Goal: Register for event/course

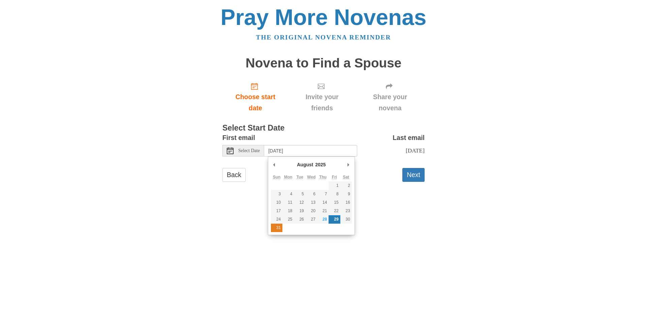
type input "Sunday, August 31st"
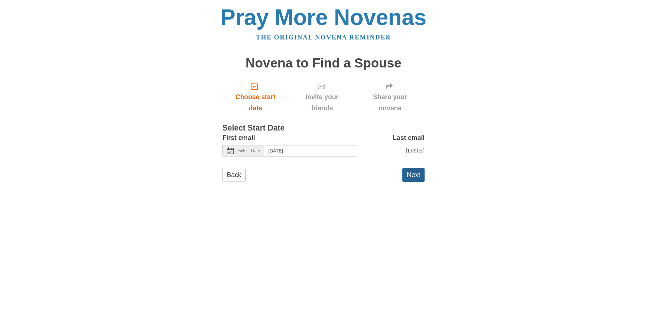
click at [412, 181] on button "Next" at bounding box center [413, 175] width 22 height 14
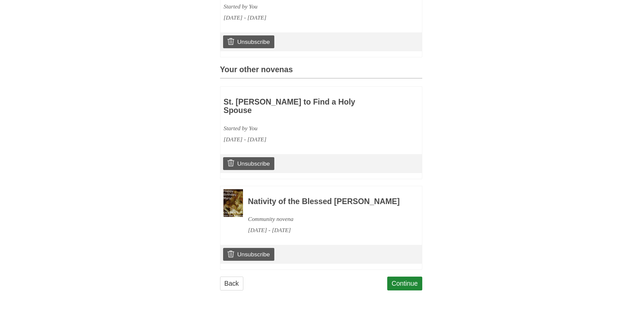
scroll to position [247, 0]
click at [419, 290] on div "Continue" at bounding box center [404, 286] width 35 height 20
click at [408, 284] on link "Continue" at bounding box center [404, 283] width 35 height 14
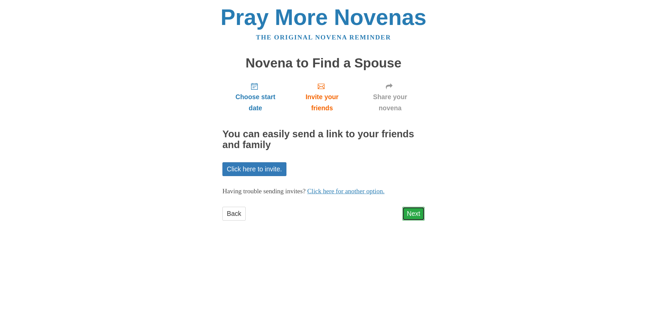
click at [415, 212] on link "Next" at bounding box center [413, 214] width 22 height 14
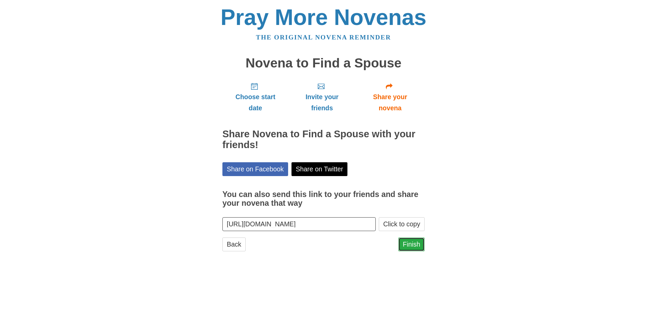
click at [413, 242] on link "Finish" at bounding box center [411, 244] width 26 height 14
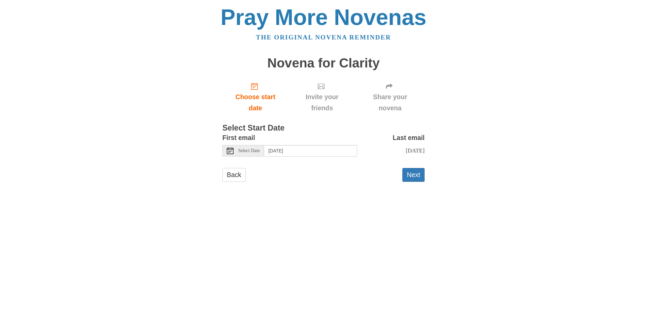
click at [229, 153] on icon at bounding box center [230, 150] width 7 height 7
click at [241, 152] on span "Select Date" at bounding box center [249, 150] width 22 height 5
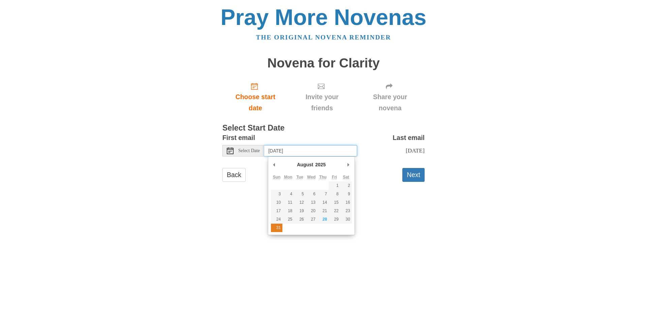
type input "Sunday, August 31st"
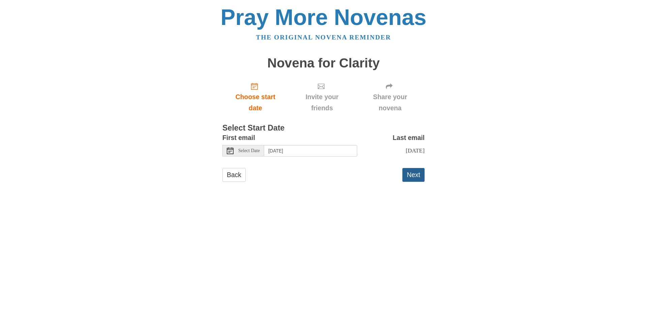
click at [405, 182] on button "Next" at bounding box center [413, 175] width 22 height 14
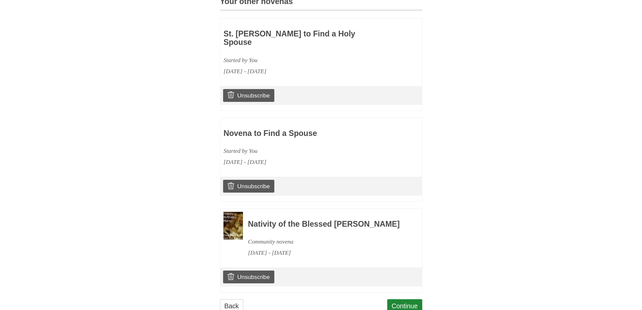
scroll to position [338, 0]
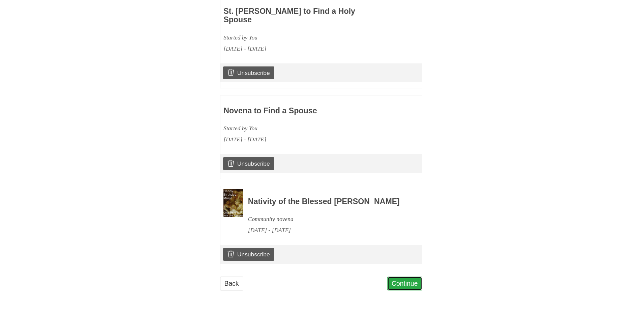
click at [409, 290] on link "Continue" at bounding box center [404, 283] width 35 height 14
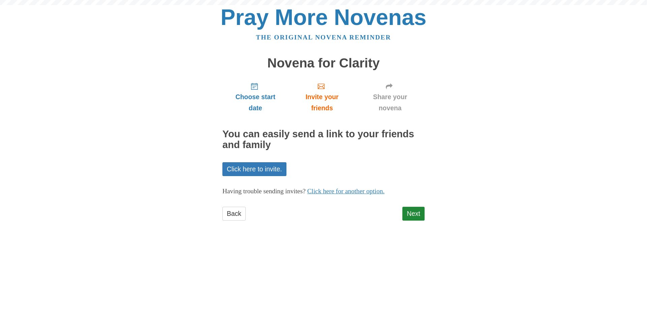
click at [409, 240] on html "Pray More Novenas The original novena reminder Novena for Clarity Choose start …" at bounding box center [323, 120] width 647 height 240
click at [413, 219] on link "Next" at bounding box center [413, 214] width 22 height 14
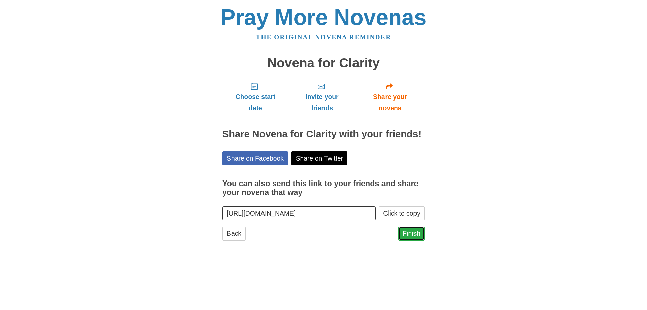
click at [413, 231] on link "Finish" at bounding box center [411, 234] width 26 height 14
